Goal: Task Accomplishment & Management: Use online tool/utility

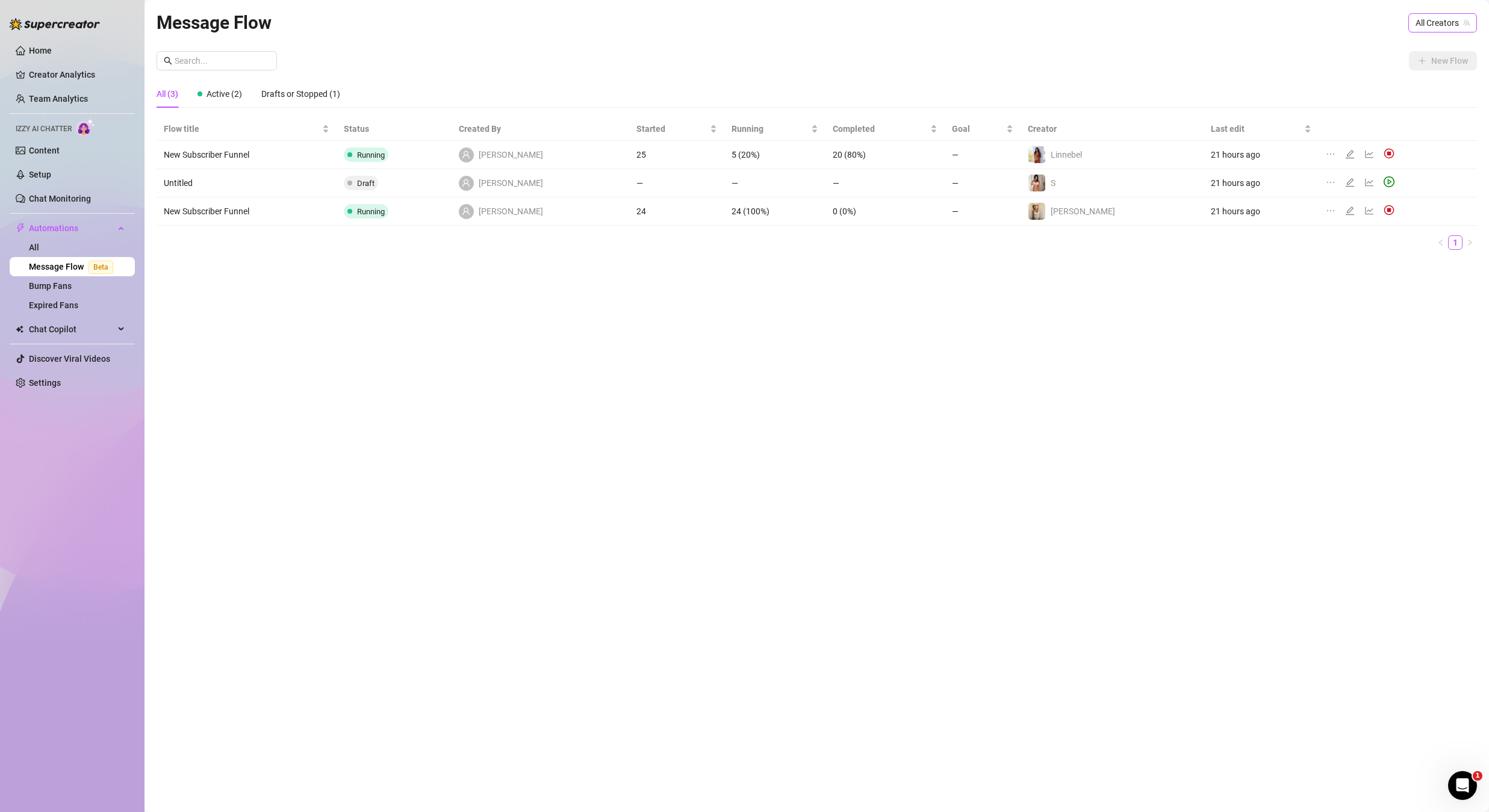
click at [1428, 20] on span "All Creators" at bounding box center [1442, 23] width 54 height 18
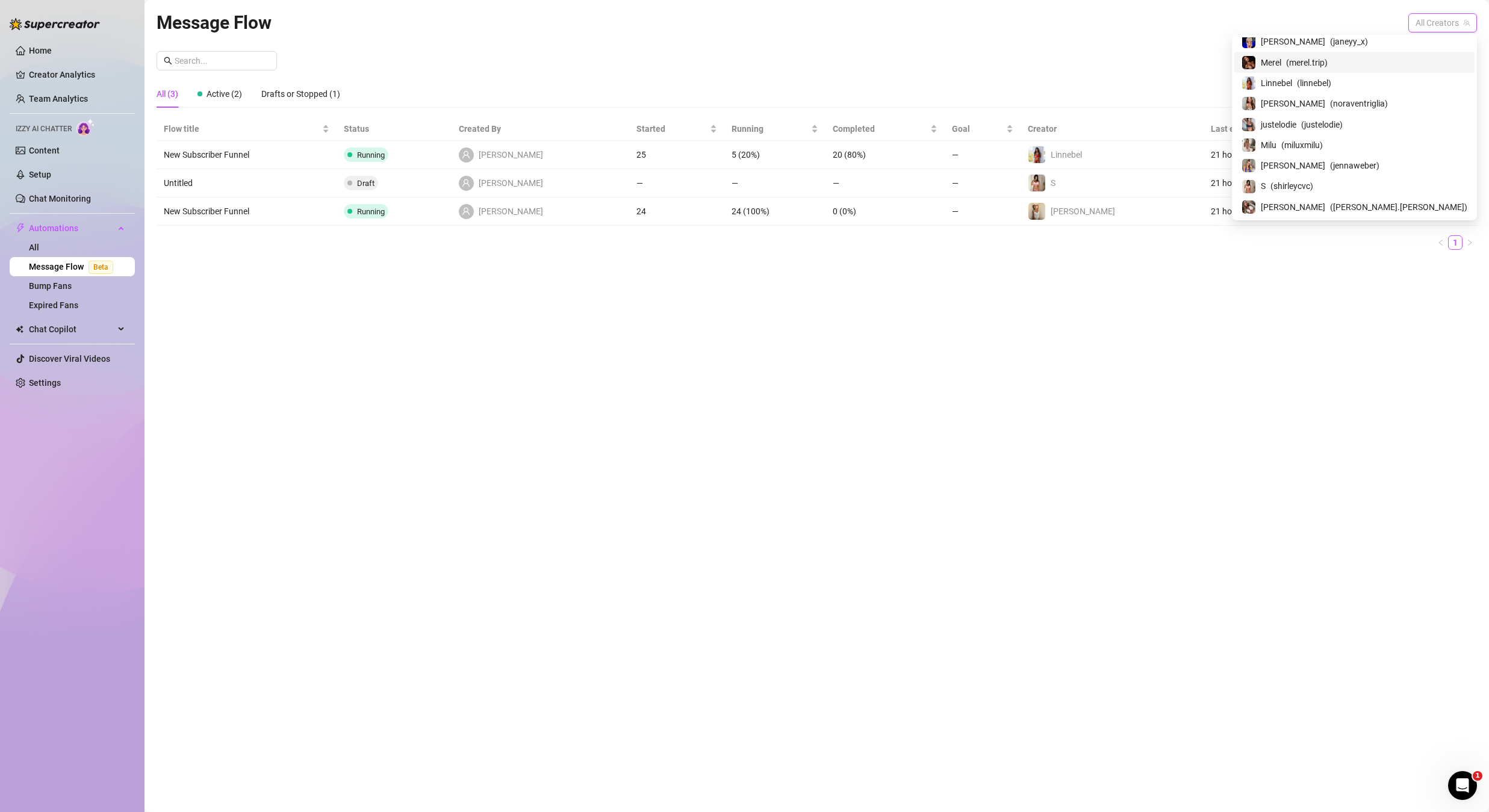
scroll to position [128, 0]
click at [1313, 163] on span "( shirleycvc )" at bounding box center [1292, 166] width 43 height 13
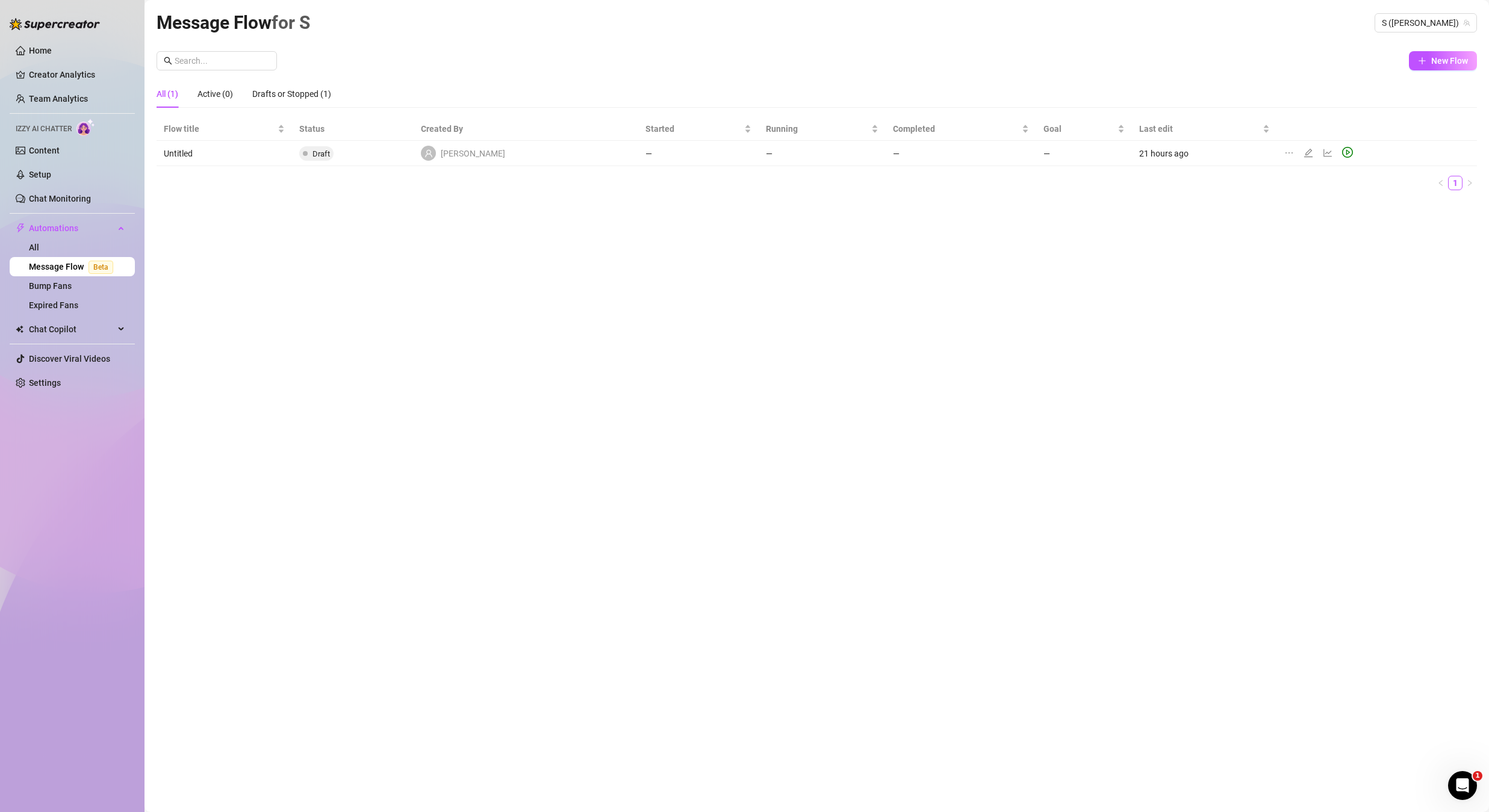
click at [1284, 152] on icon "ellipsis" at bounding box center [1288, 153] width 9 height 9
click at [1179, 178] on ul "1" at bounding box center [816, 183] width 1321 height 14
click at [1304, 152] on icon "edit" at bounding box center [1308, 152] width 8 height 8
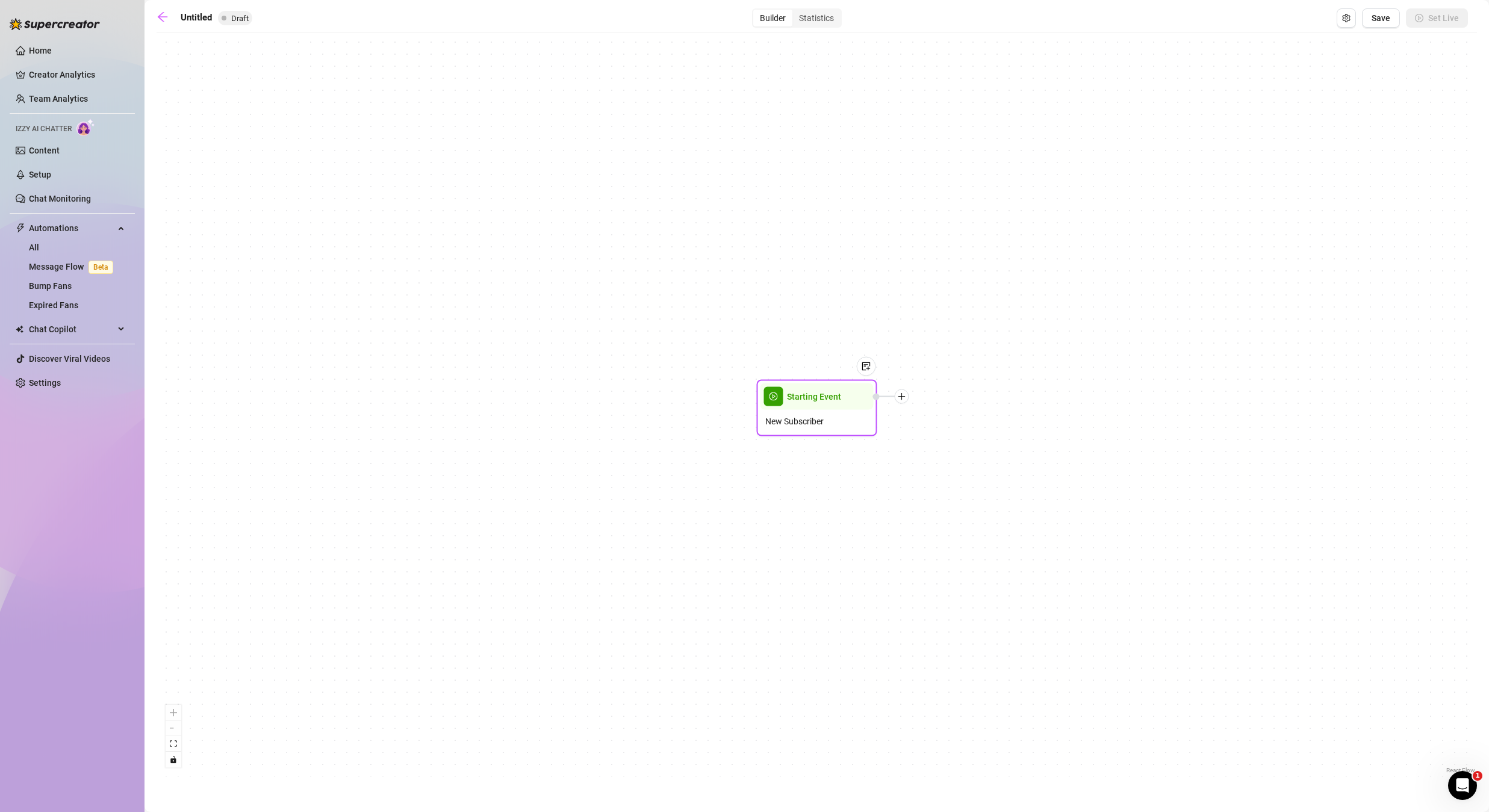
click at [903, 396] on icon "plus" at bounding box center [901, 396] width 7 height 1
click at [947, 435] on div "Message" at bounding box center [962, 439] width 88 height 21
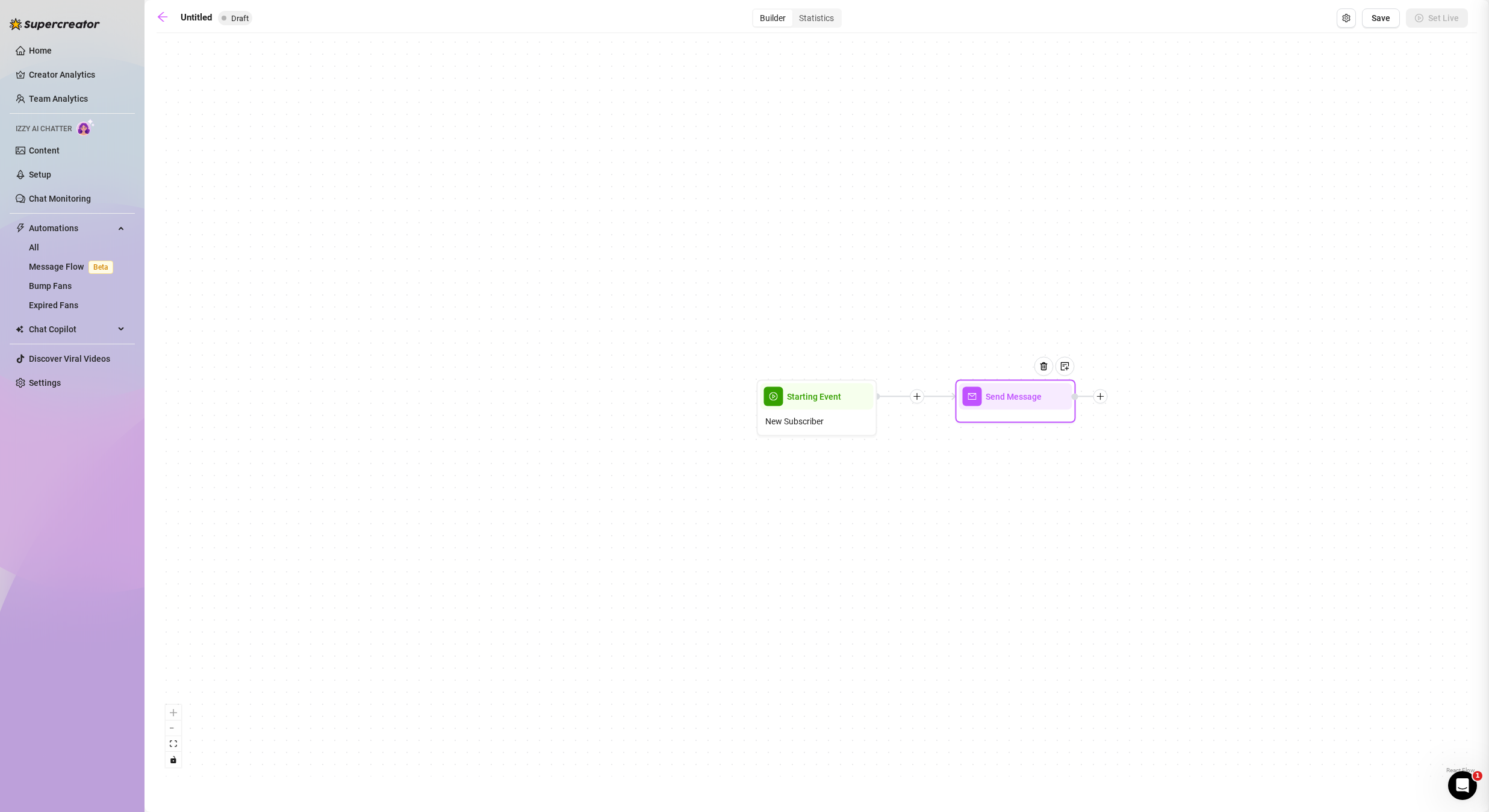
type textarea "Write your message here"
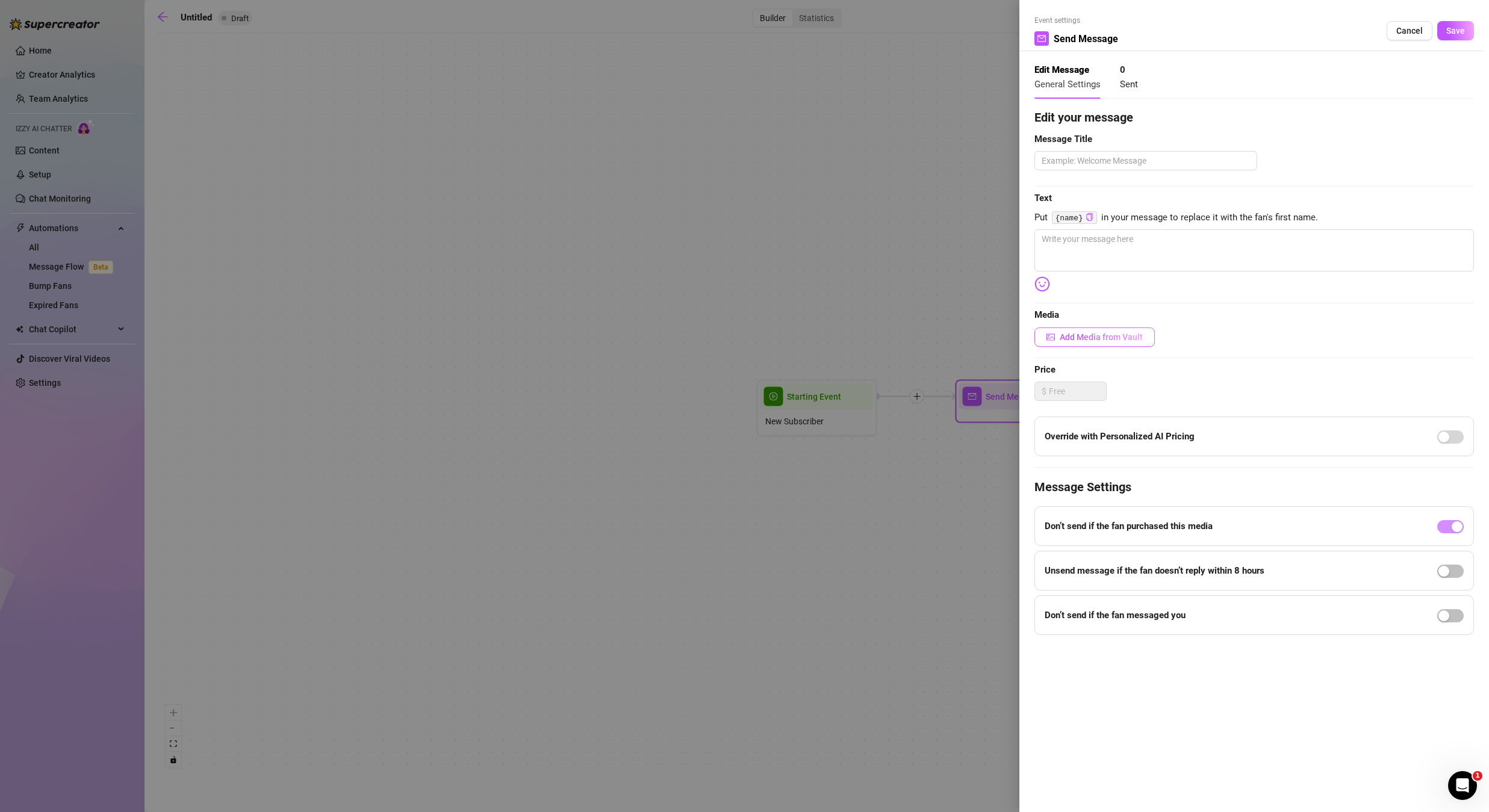
click at [1063, 331] on button "Add Media from Vault" at bounding box center [1095, 337] width 121 height 19
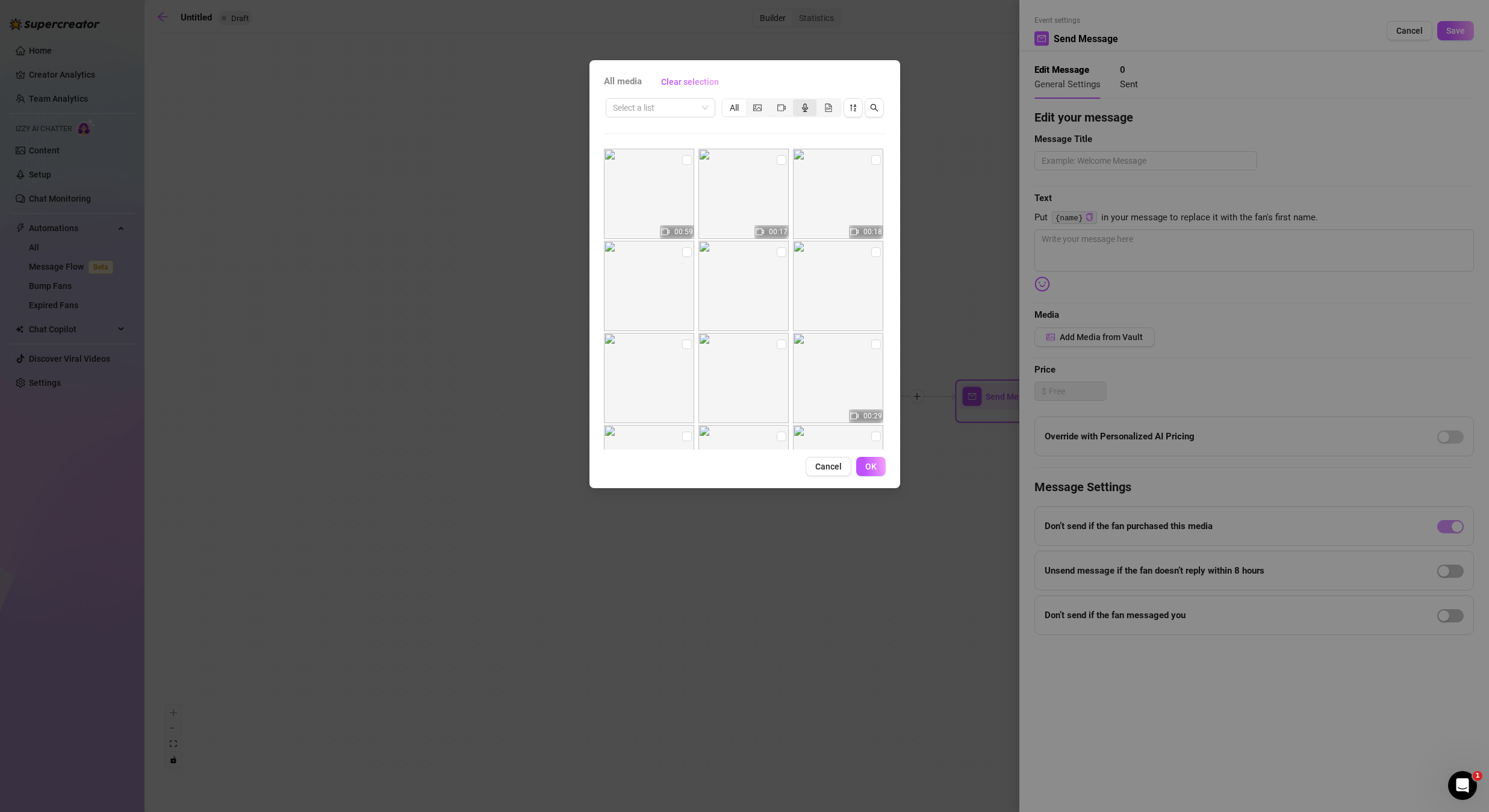
click at [811, 109] on div "segmented control" at bounding box center [805, 107] width 23 height 17
click at [796, 101] on input "segmented control" at bounding box center [796, 101] width 0 height 0
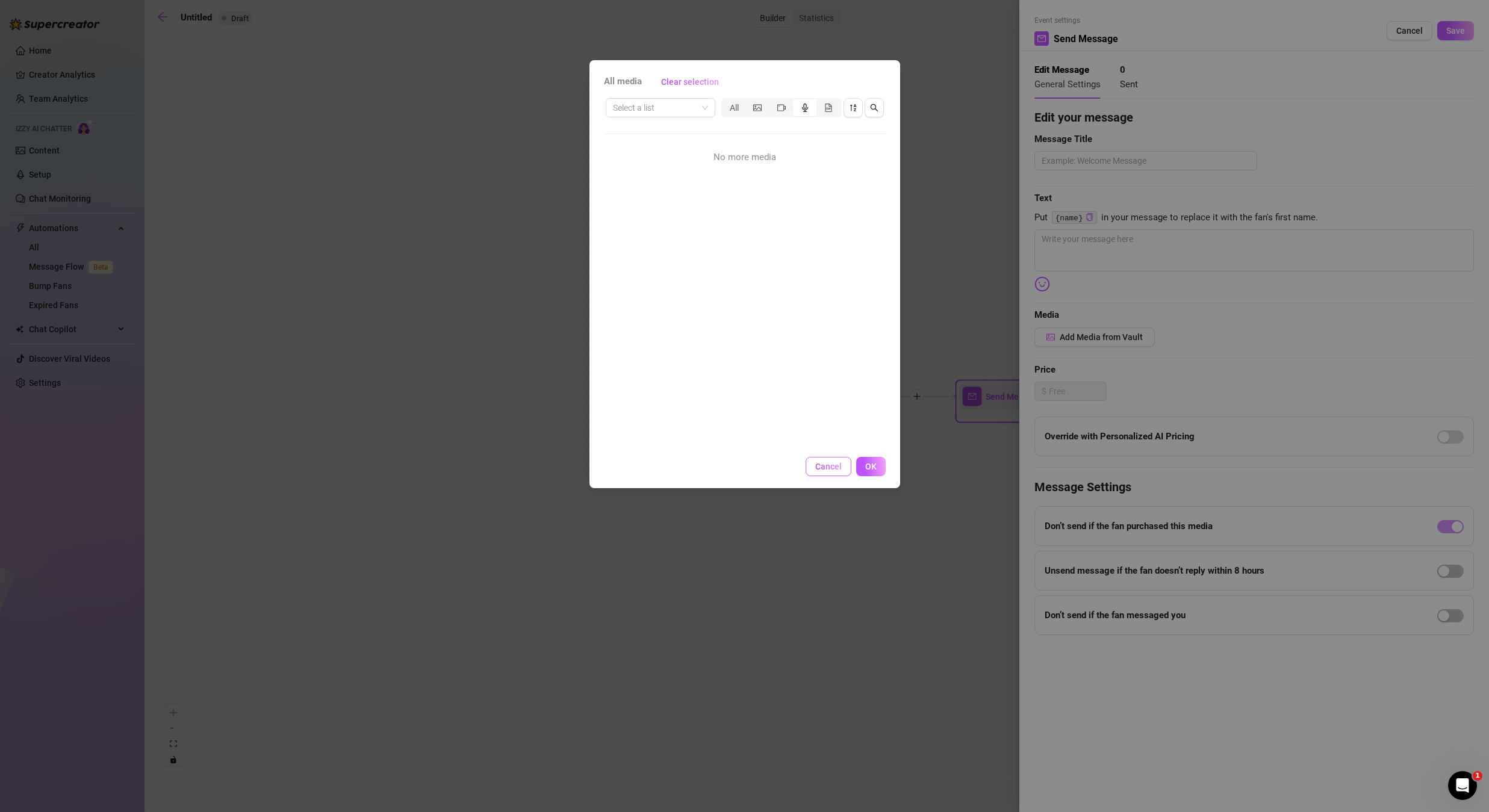
click at [838, 467] on span "Cancel" at bounding box center [828, 466] width 26 height 9
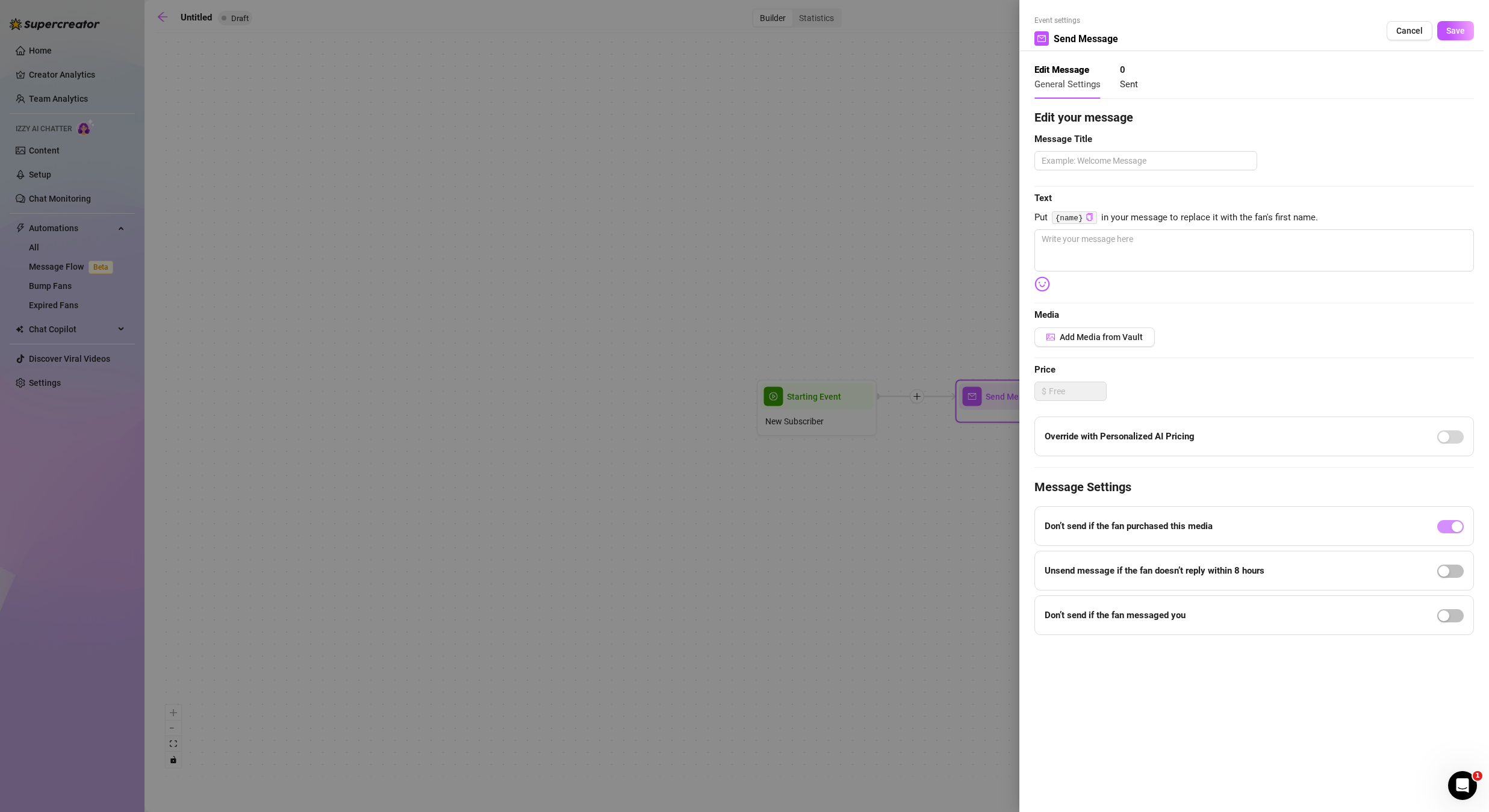
click at [694, 333] on div at bounding box center [744, 406] width 1489 height 812
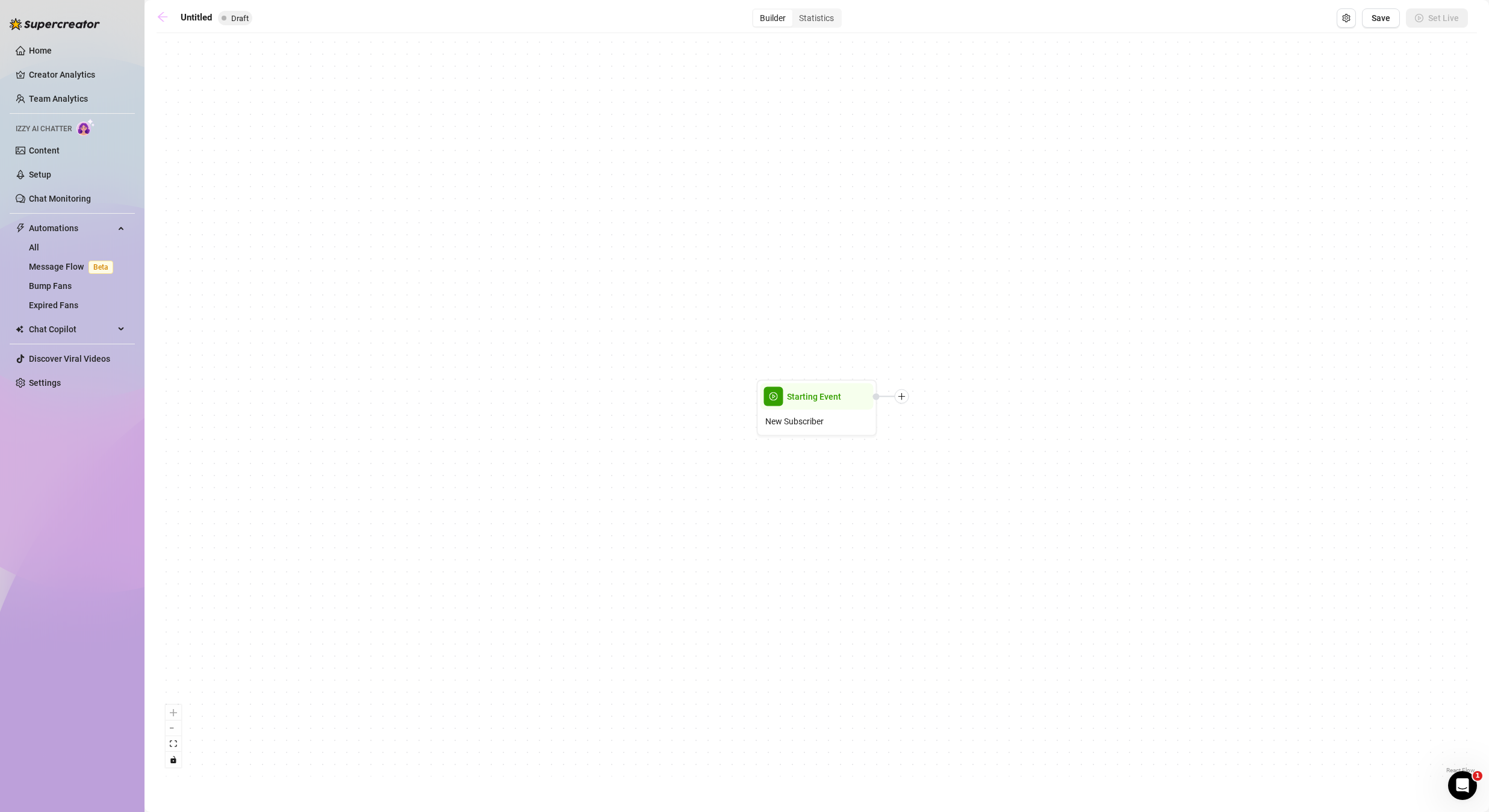
click at [162, 23] on link at bounding box center [165, 18] width 18 height 14
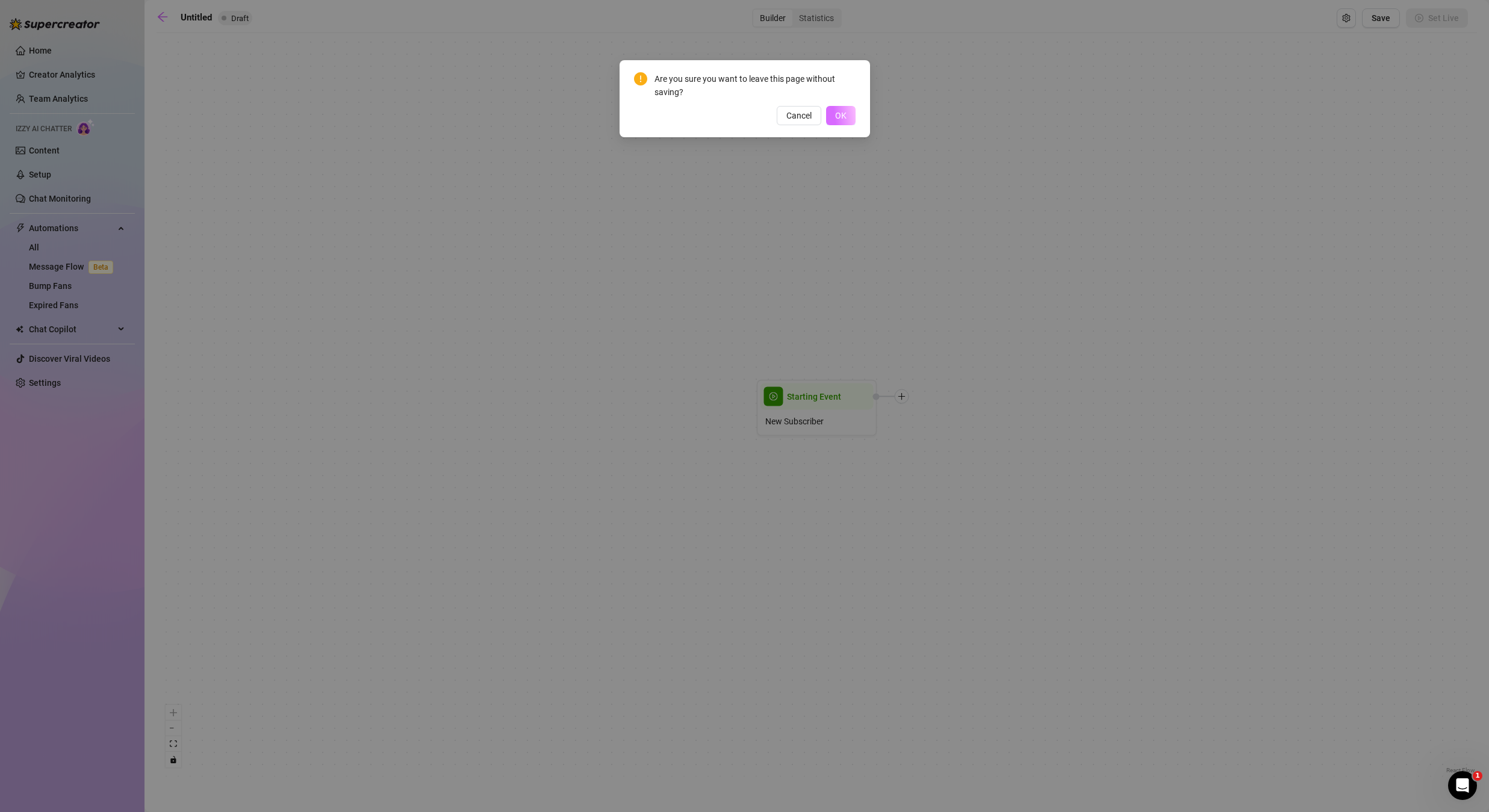
click at [845, 120] on span "OK" at bounding box center [841, 115] width 11 height 9
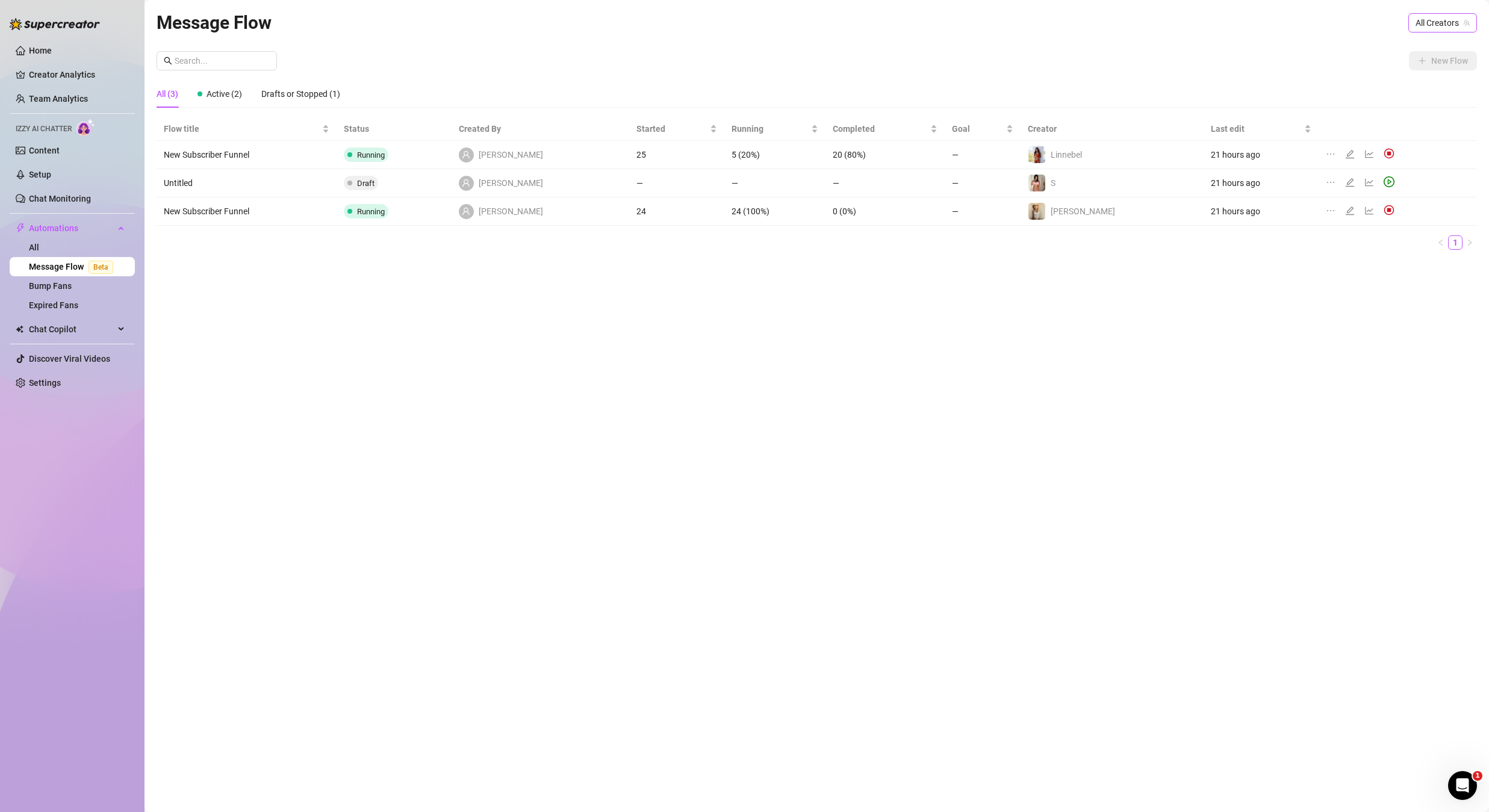
click at [1434, 23] on span "All Creators" at bounding box center [1442, 23] width 54 height 18
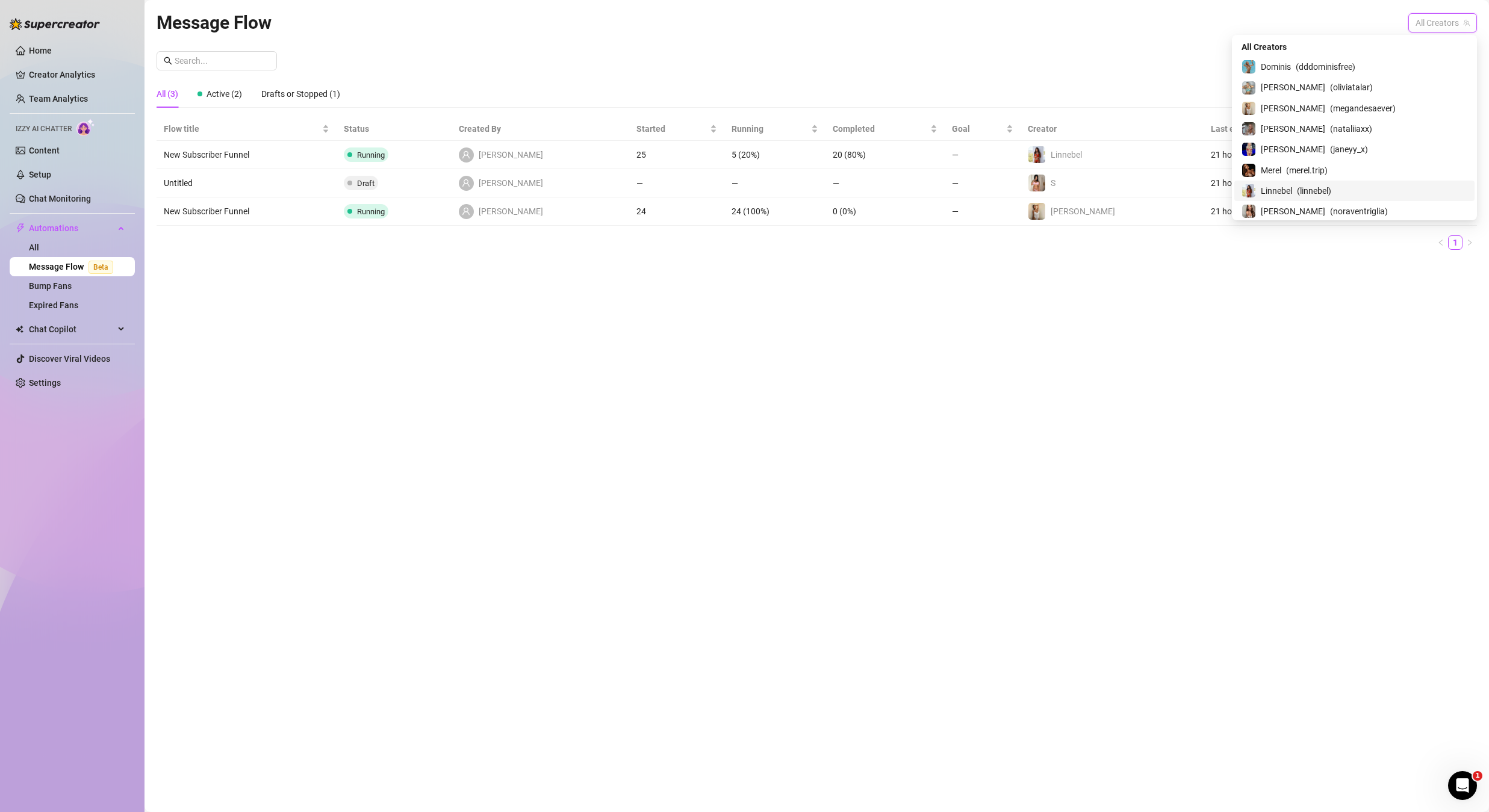
click at [1393, 188] on div "Linnebel ( linnebel )" at bounding box center [1354, 190] width 226 height 14
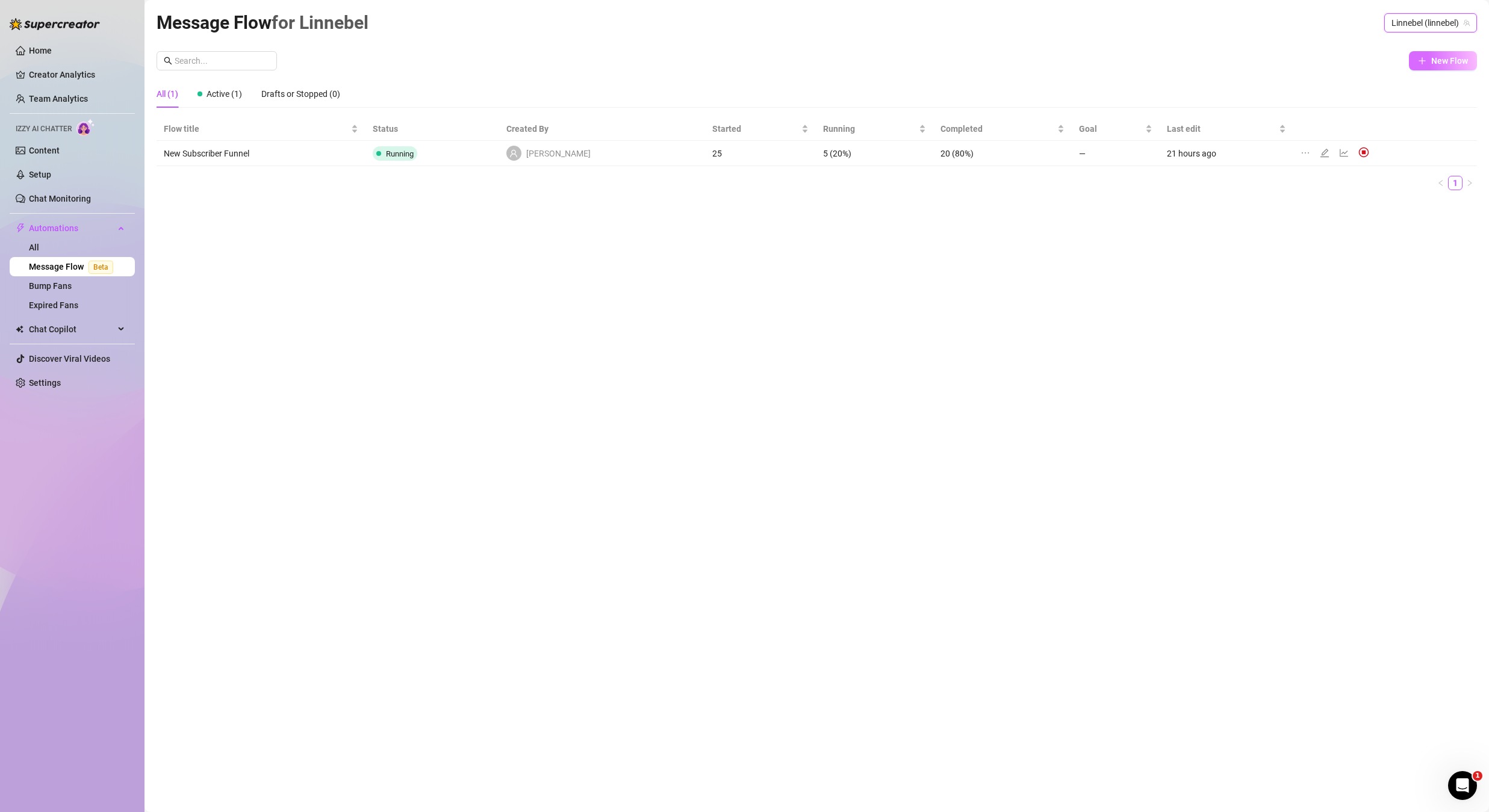
click at [1444, 67] on button "New Flow" at bounding box center [1443, 60] width 68 height 19
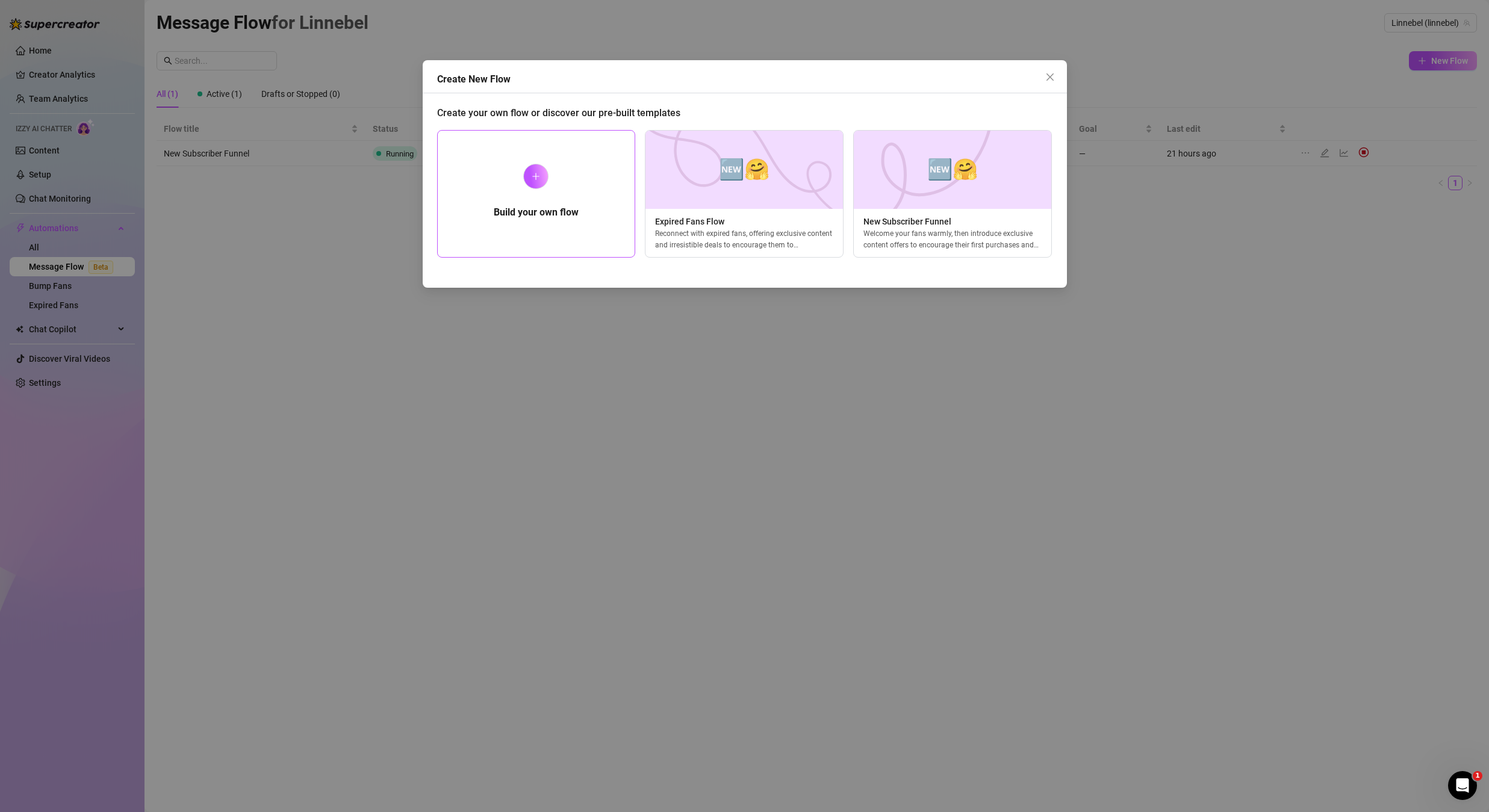
click at [547, 186] on div "Build your own flow" at bounding box center [537, 194] width 199 height 128
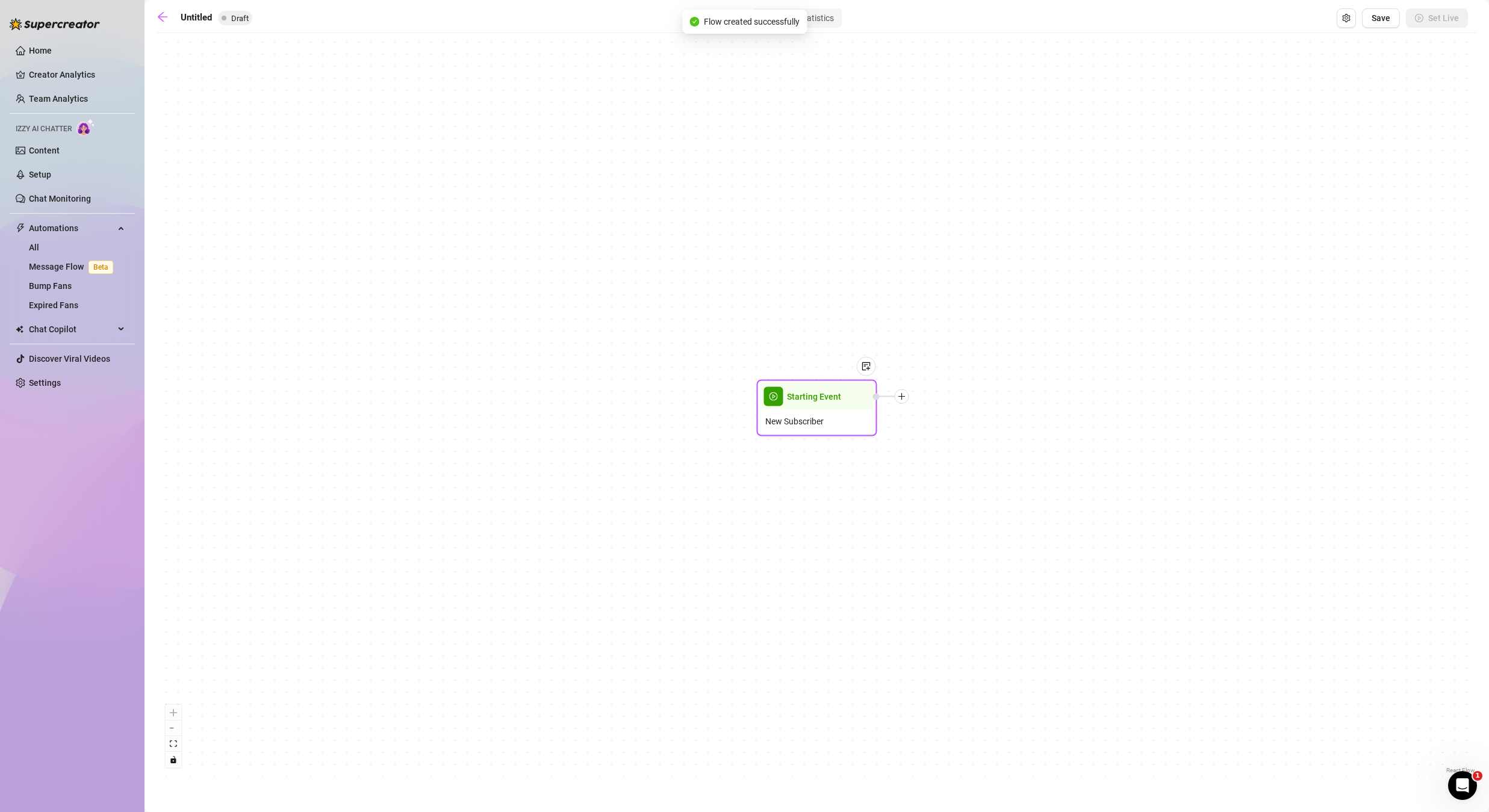
click at [902, 398] on icon "plus" at bounding box center [901, 397] width 8 height 8
click at [936, 437] on div "Message" at bounding box center [962, 439] width 88 height 21
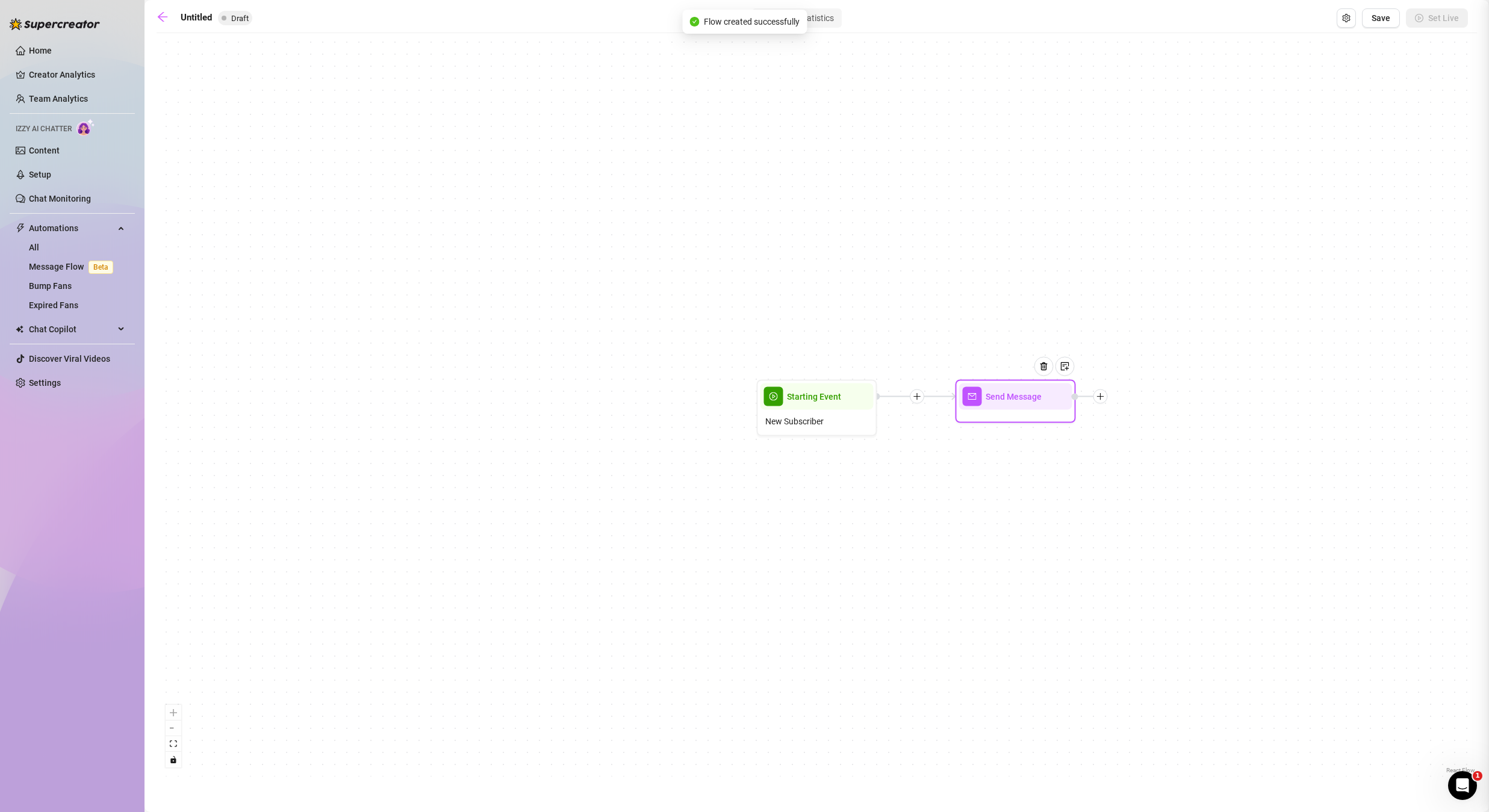
type textarea "Write your message here"
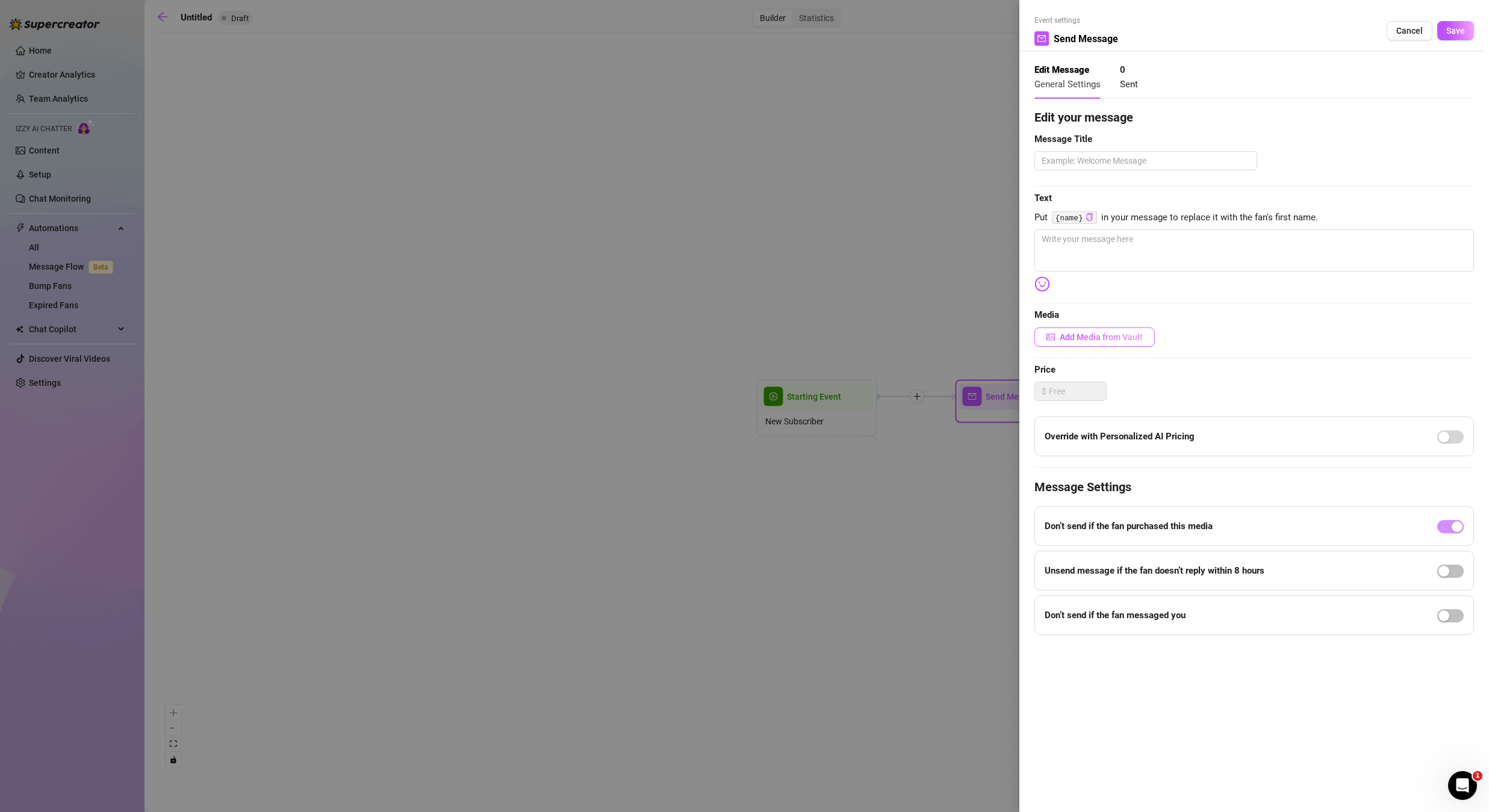
click at [1081, 335] on span "Add Media from Vault" at bounding box center [1101, 337] width 83 height 9
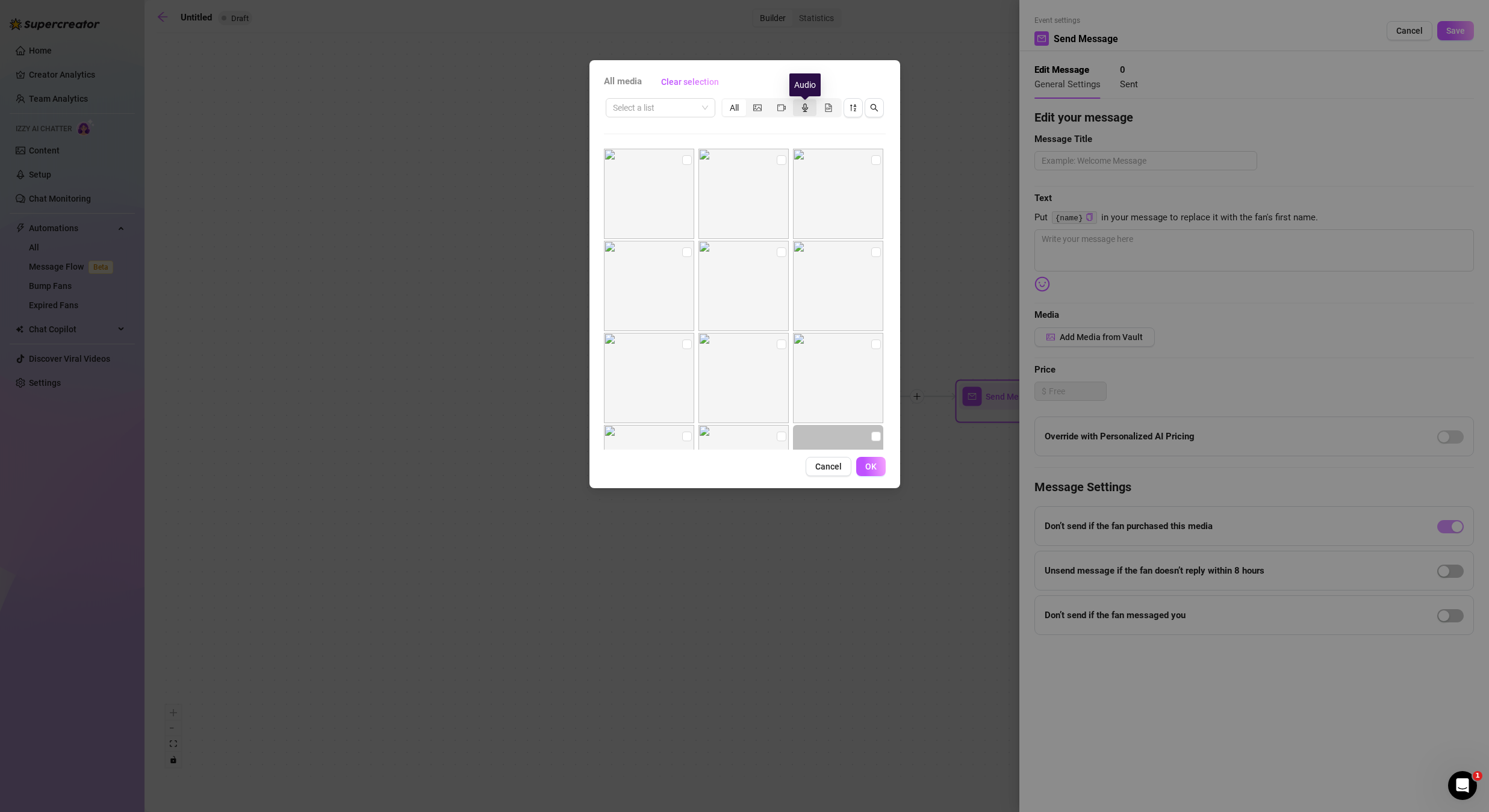
click at [806, 105] on icon "audio" at bounding box center [805, 107] width 6 height 8
click at [796, 101] on input "segmented control" at bounding box center [796, 101] width 0 height 0
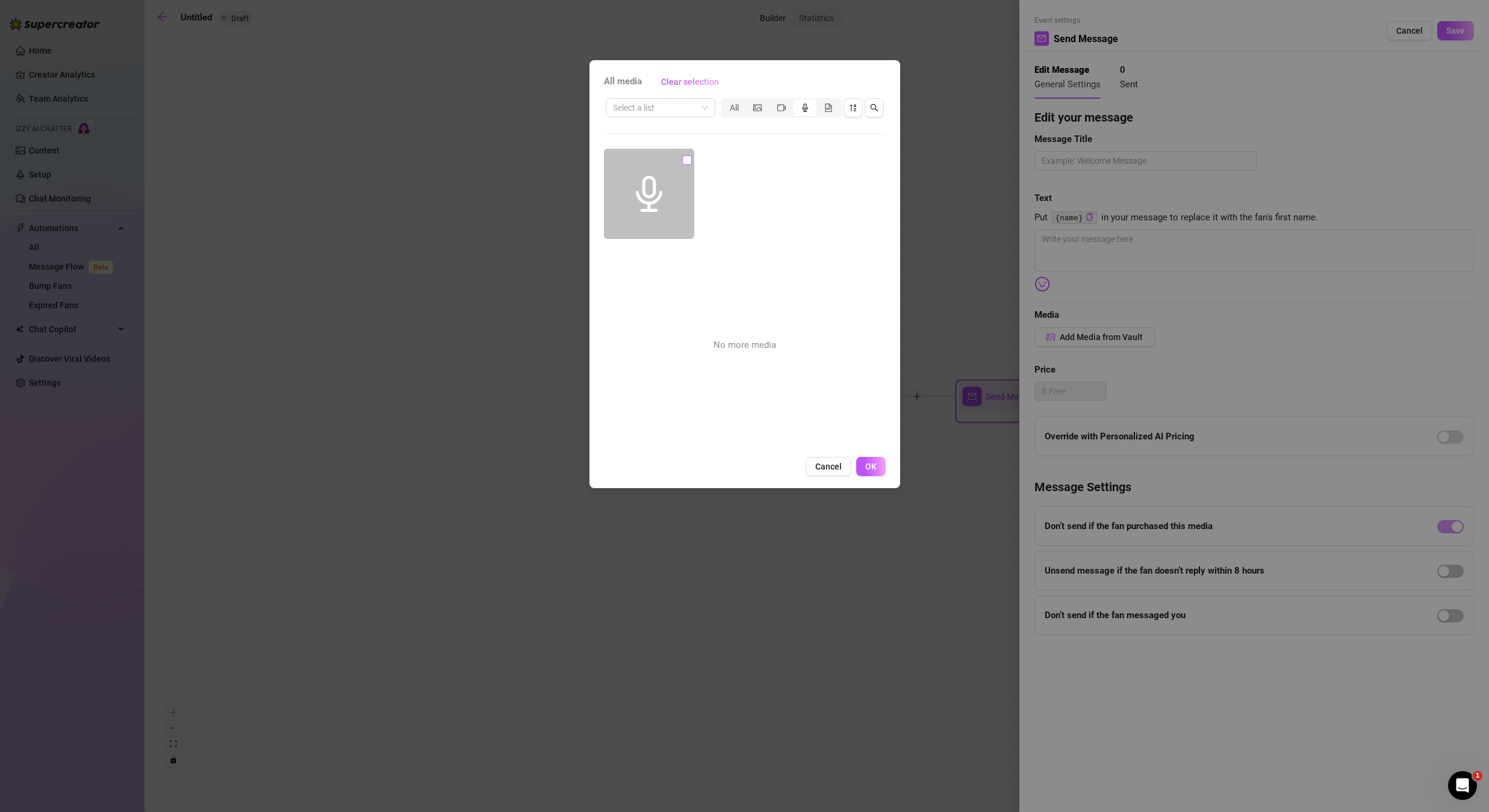
click at [686, 160] on input "checkbox" at bounding box center [686, 160] width 9 height 9
checkbox input "true"
click at [869, 464] on span "OK" at bounding box center [871, 466] width 11 height 9
type textarea "Write your message here"
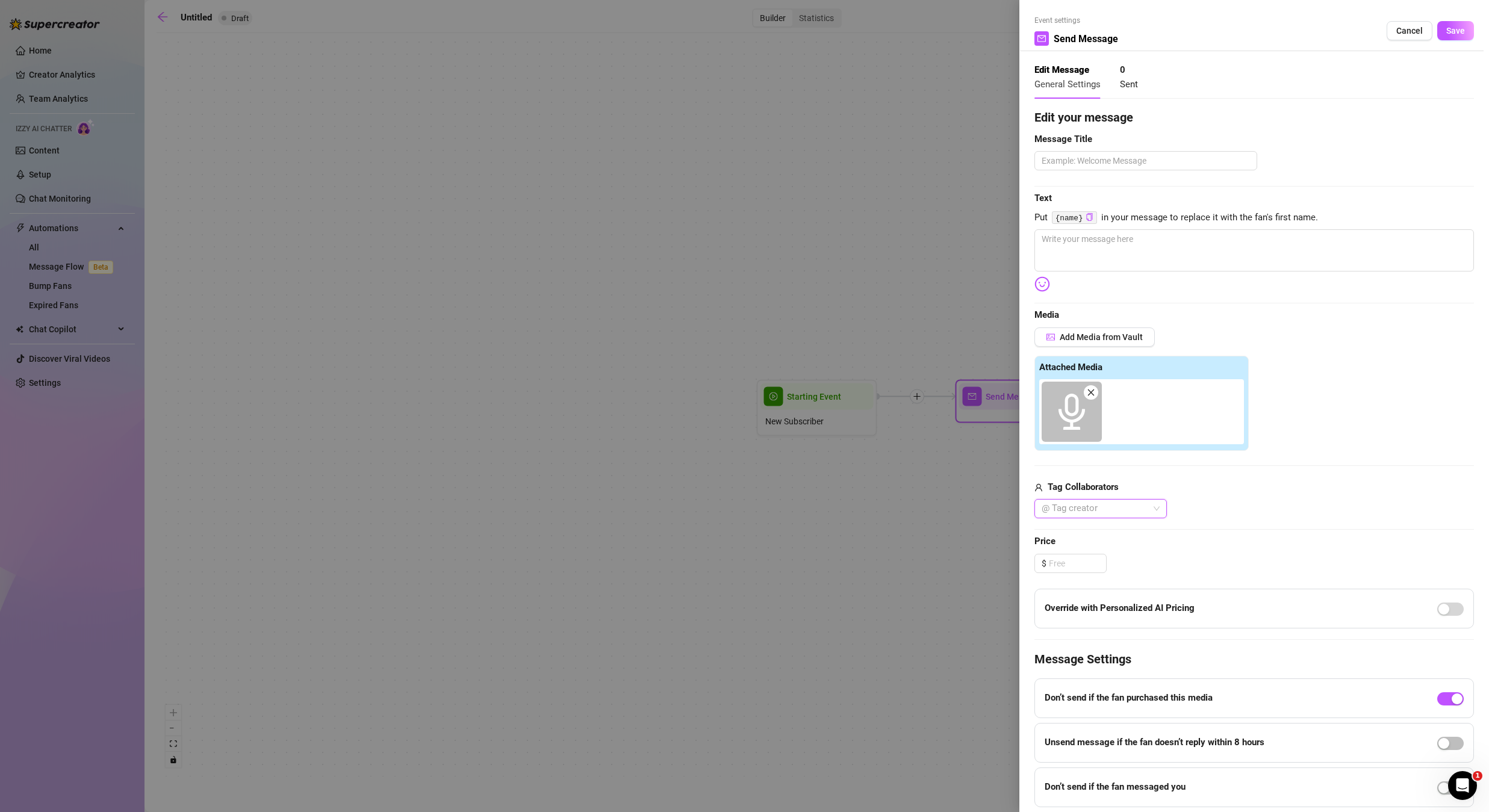
click at [1089, 392] on icon "close" at bounding box center [1091, 392] width 8 height 8
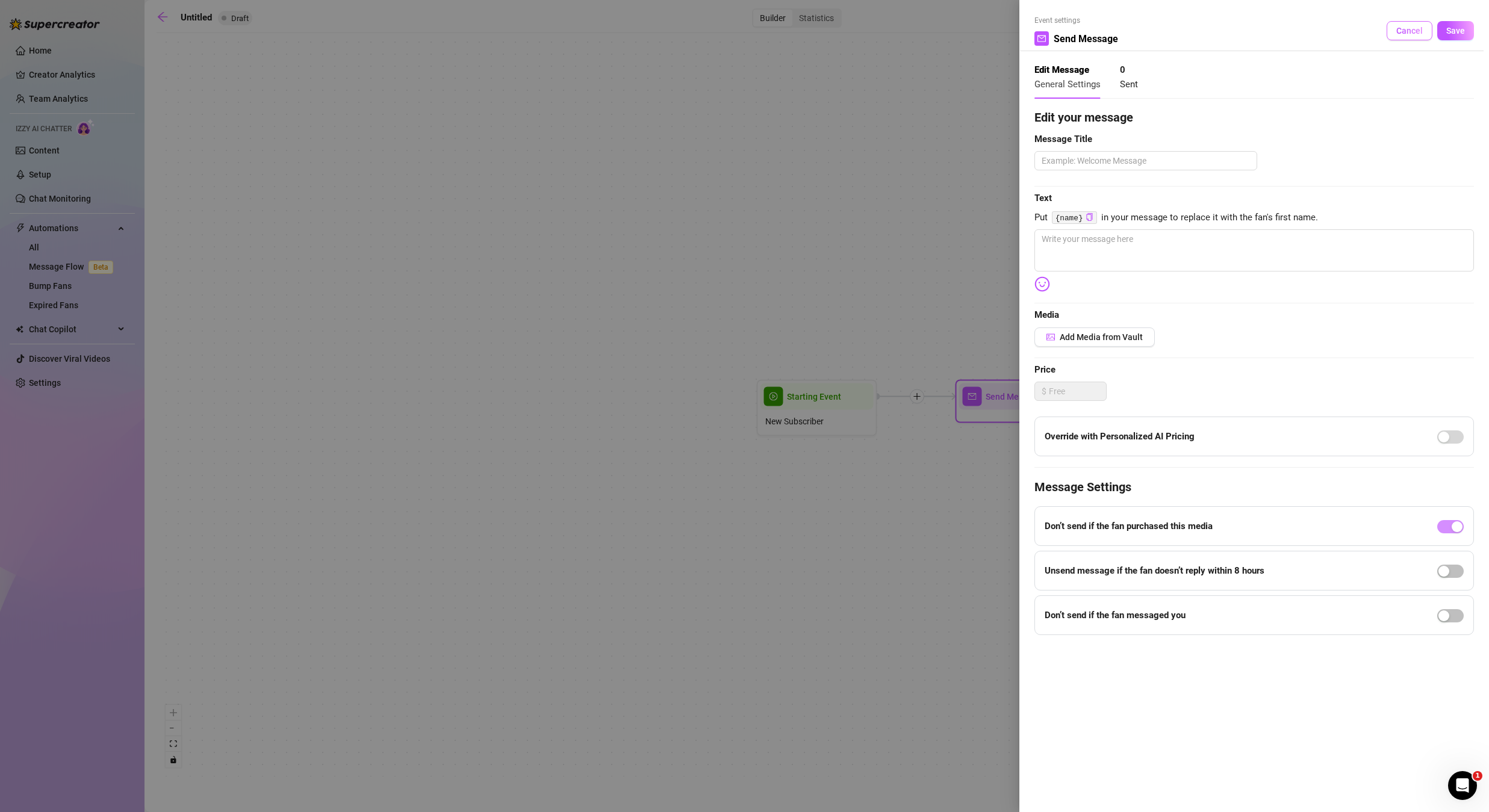
click at [1395, 35] on button "Cancel" at bounding box center [1409, 31] width 46 height 19
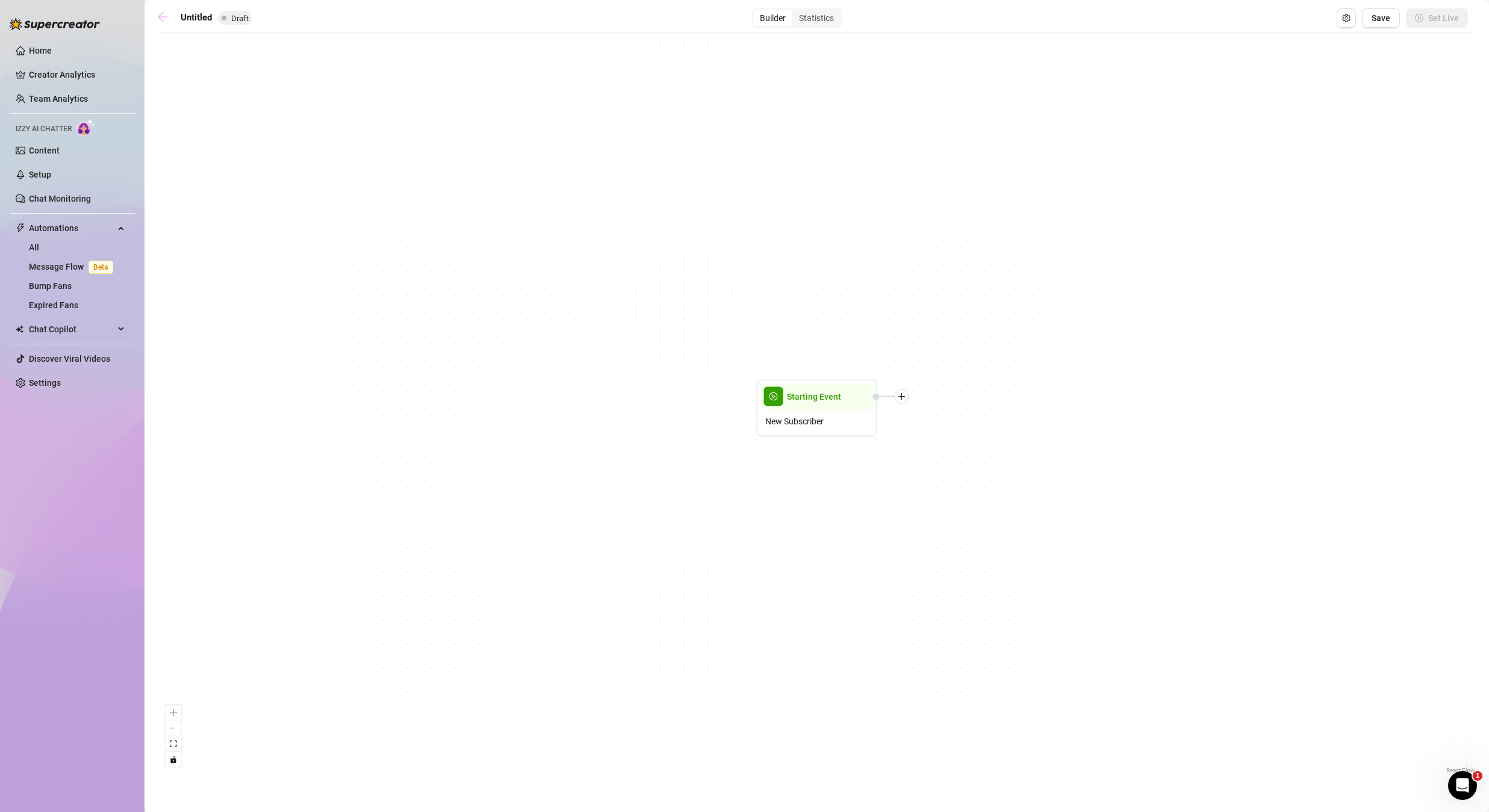
click at [171, 21] on link at bounding box center [165, 18] width 18 height 14
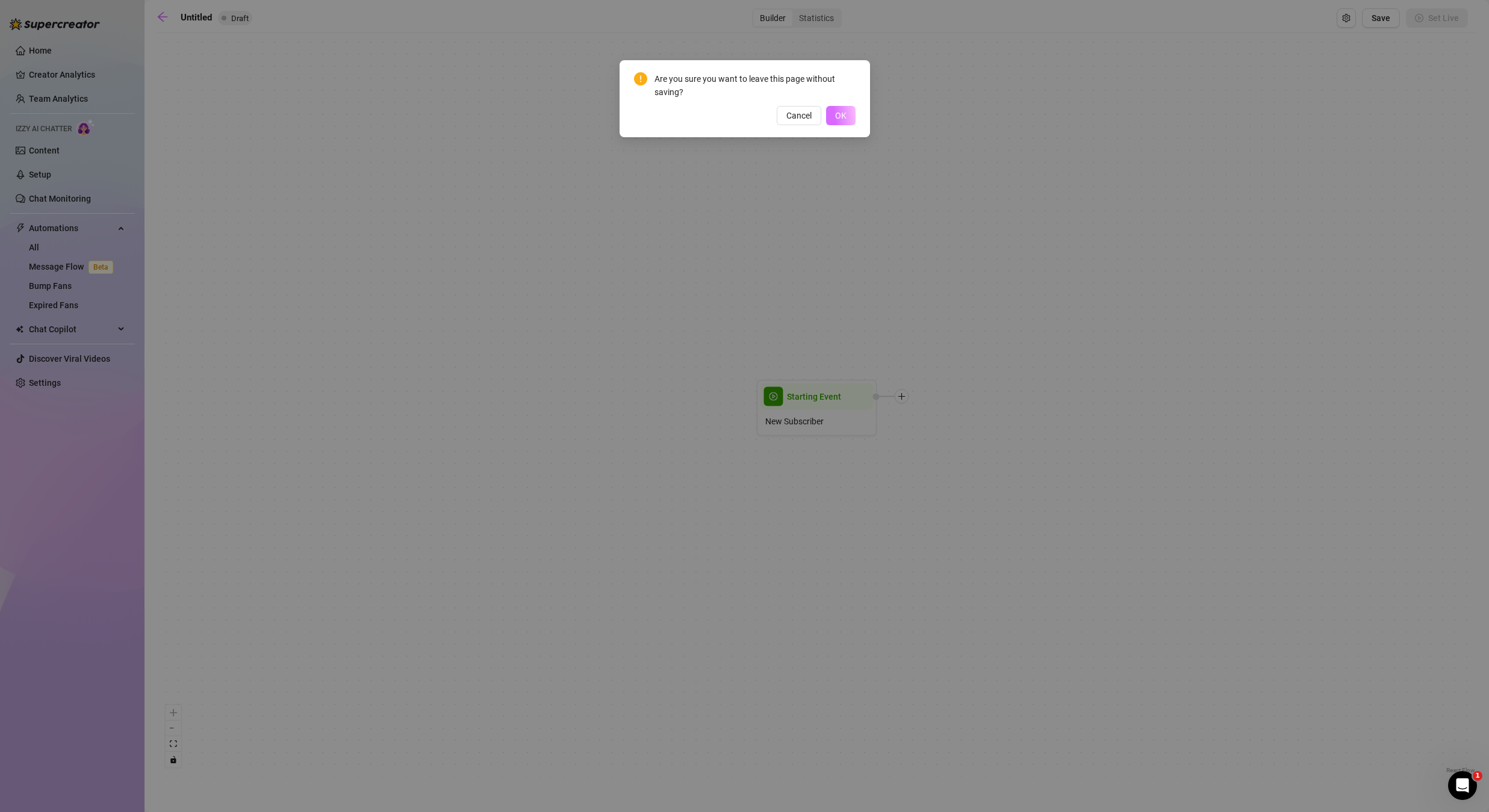
click at [832, 122] on button "OK" at bounding box center [840, 116] width 30 height 19
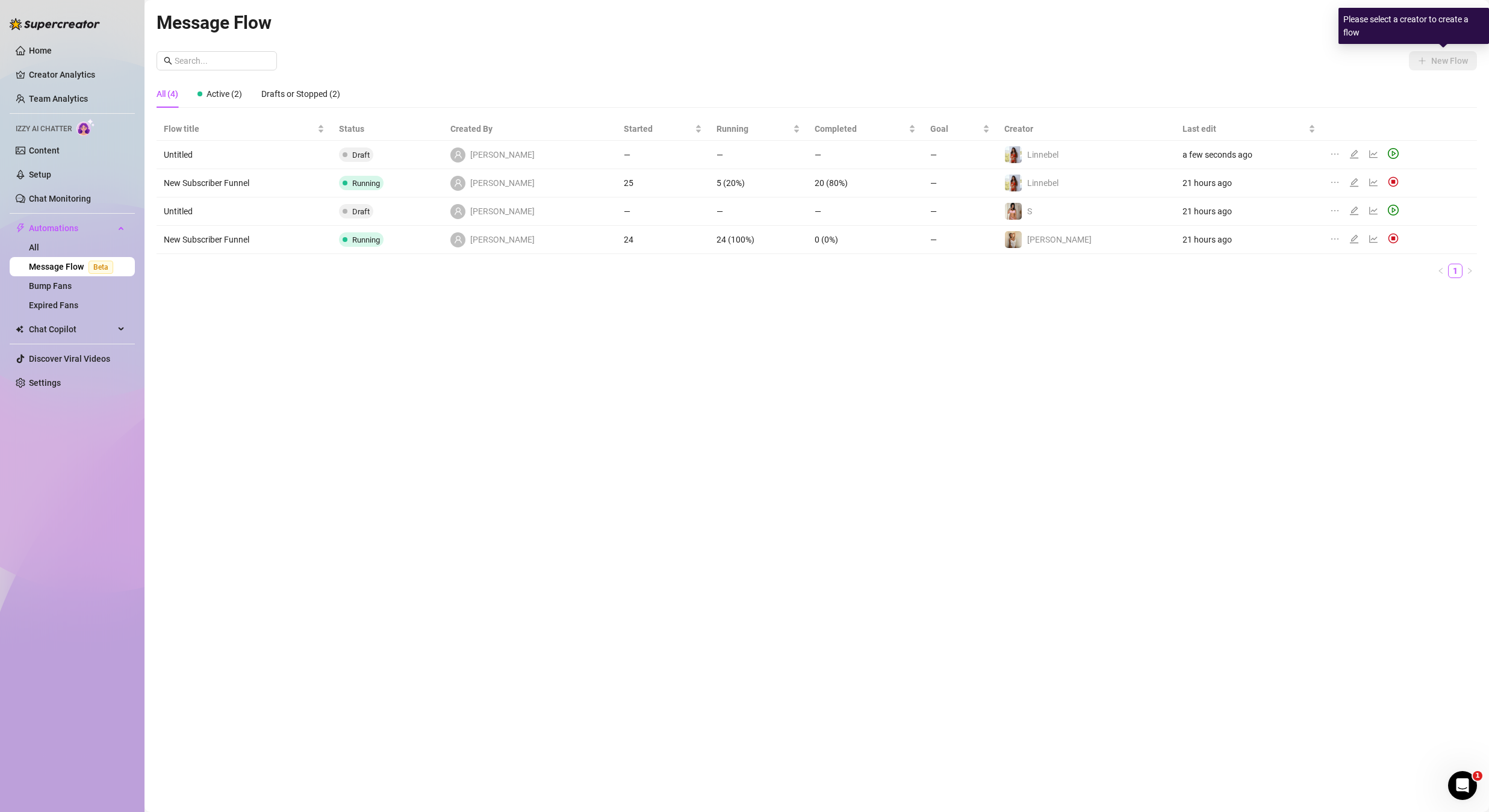
click at [1426, 25] on div "Please select a creator to create a flow" at bounding box center [1414, 25] width 150 height 36
click at [1270, 34] on div "Message Flow All Creators" at bounding box center [816, 22] width 1321 height 28
click at [1415, 21] on span "All Creators" at bounding box center [1442, 23] width 54 height 18
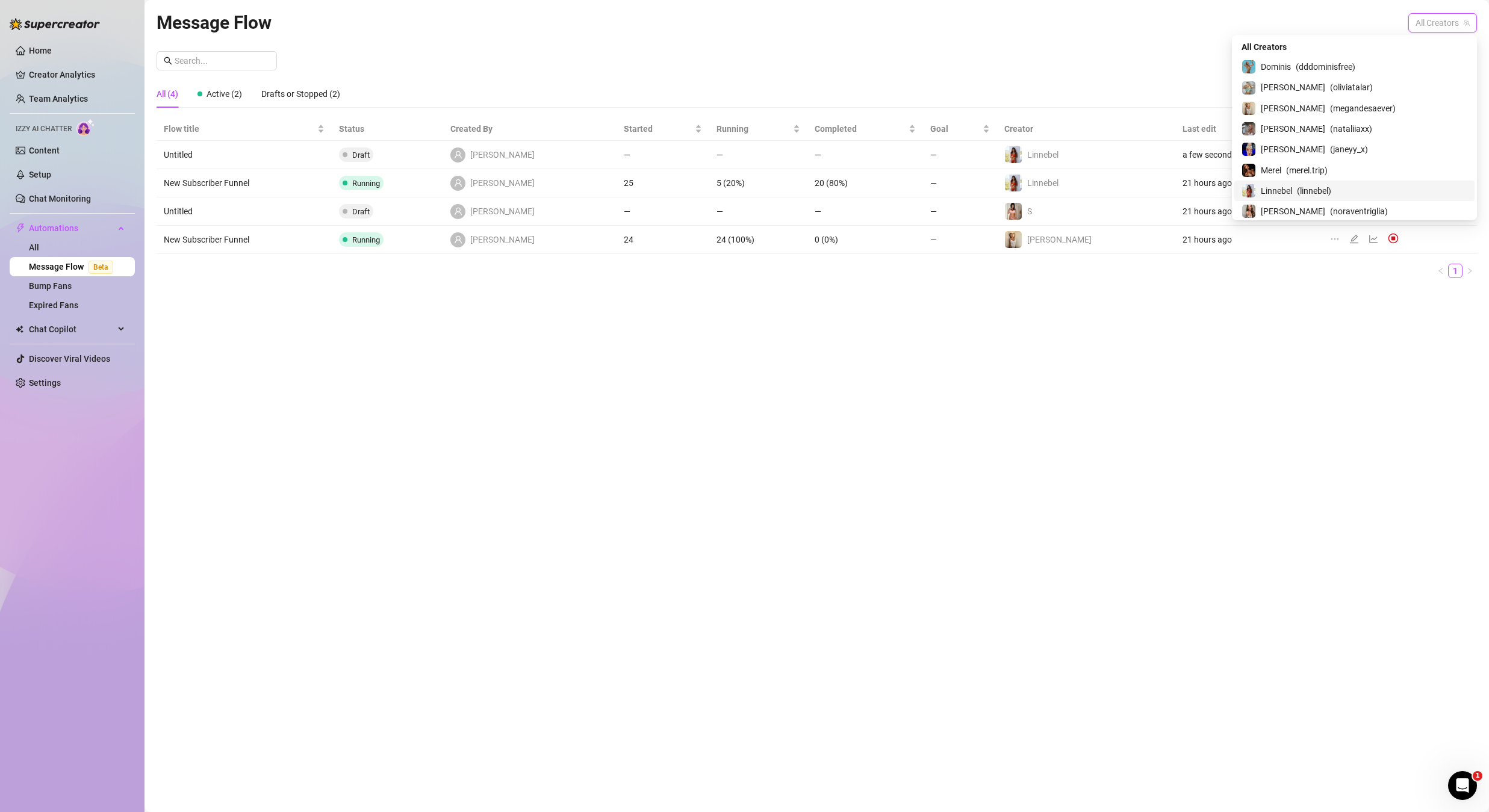
click at [1292, 188] on span "Linnebel" at bounding box center [1277, 190] width 31 height 13
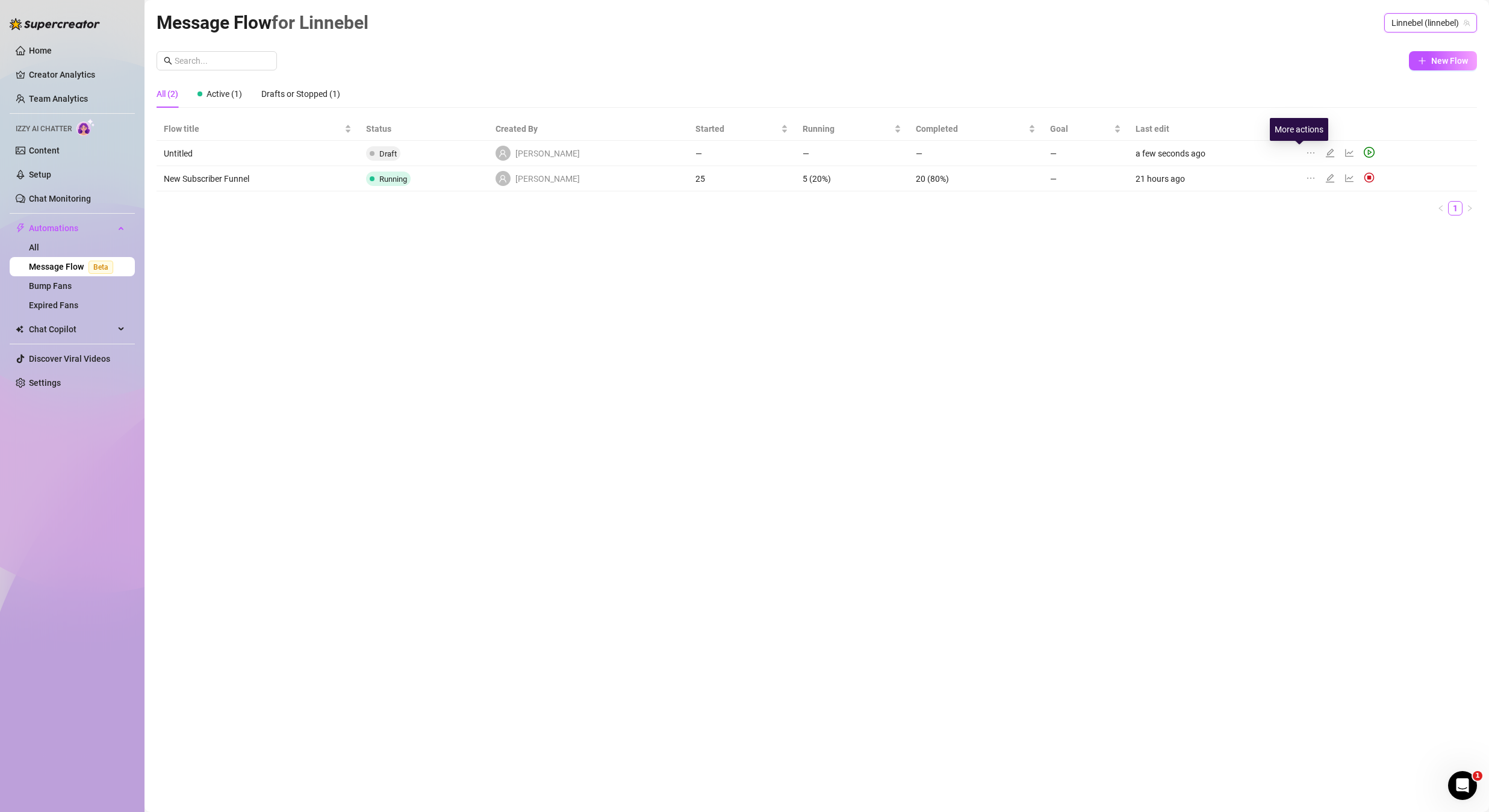
click at [1306, 152] on icon "ellipsis" at bounding box center [1310, 153] width 9 height 9
click at [1324, 207] on span "Delete" at bounding box center [1363, 211] width 92 height 13
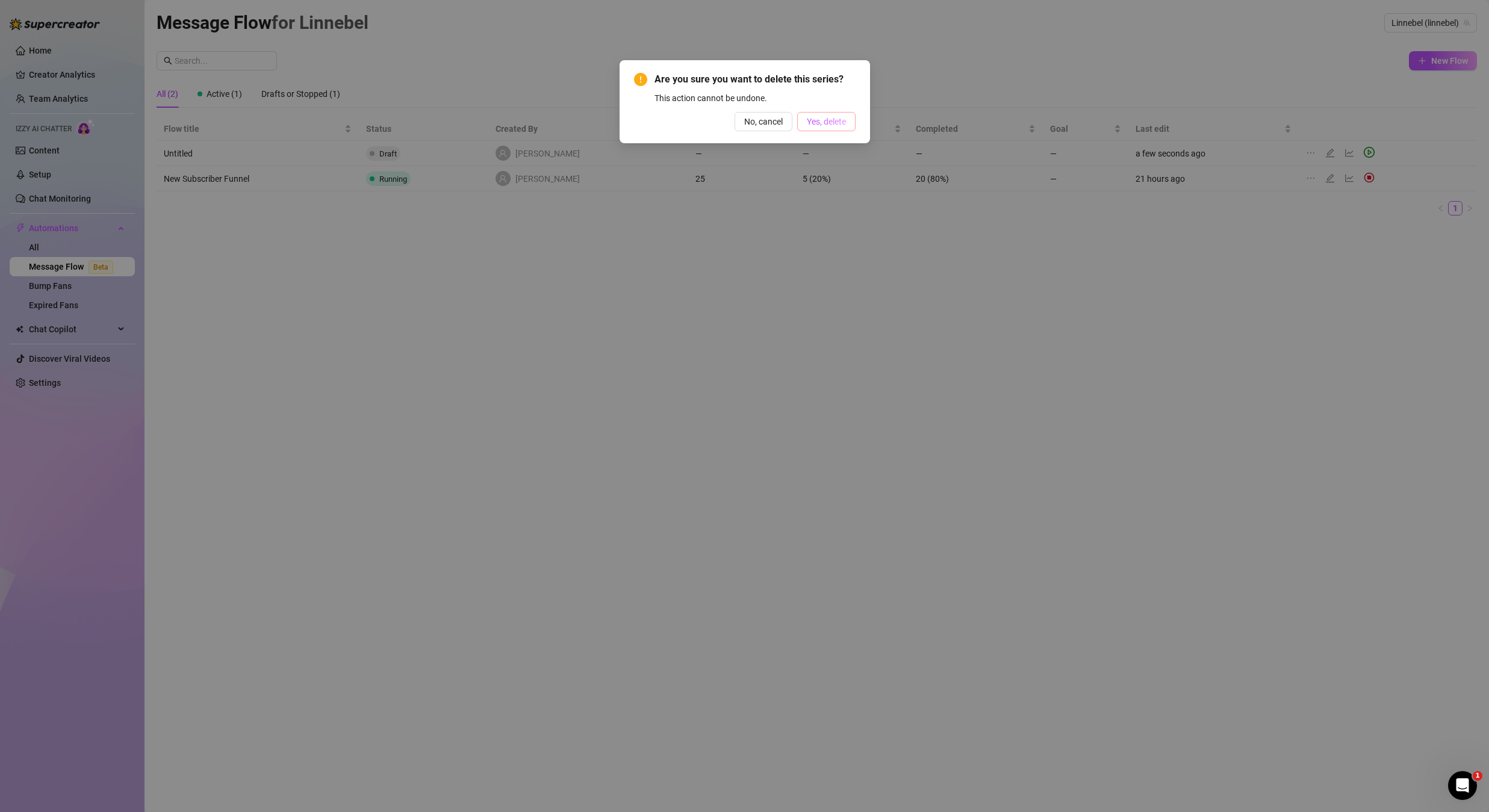
click at [840, 128] on button "Yes, delete" at bounding box center [826, 121] width 58 height 19
